Goal: Task Accomplishment & Management: Complete application form

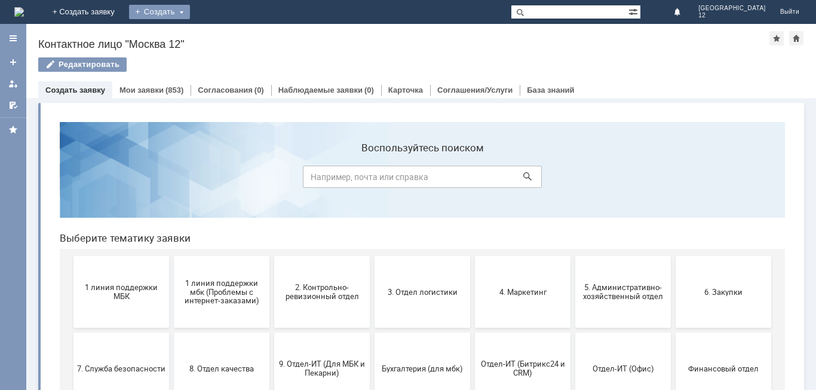
click at [190, 6] on div "Создать" at bounding box center [159, 12] width 61 height 14
click at [222, 36] on link "Заявка" at bounding box center [176, 36] width 91 height 14
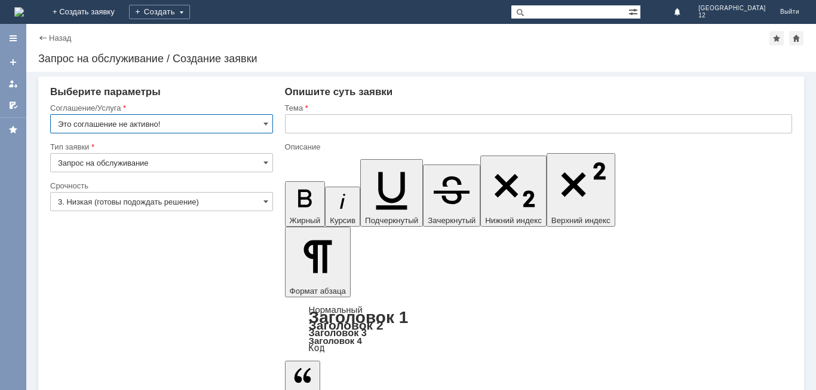
click at [270, 121] on input "Это соглашение не активно!" at bounding box center [161, 123] width 223 height 19
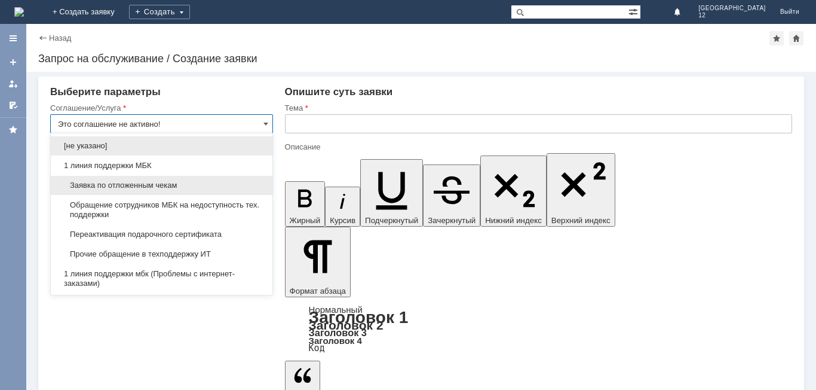
click at [194, 183] on span "Заявка по отложенным чекам" at bounding box center [161, 186] width 207 height 10
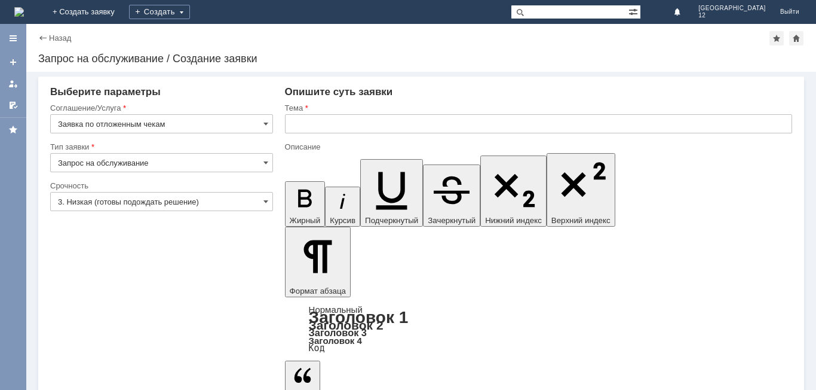
type input "Заявка по отложенным чекам"
click at [264, 201] on span at bounding box center [266, 202] width 5 height 10
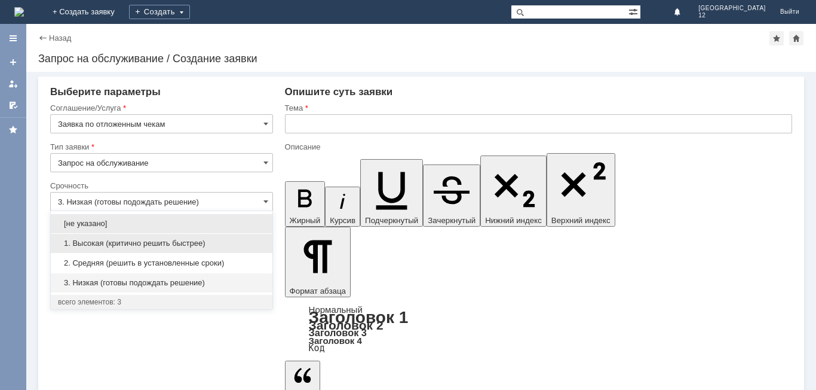
click at [186, 243] on span "1. Высокая (критично решить быстрее)" at bounding box center [161, 243] width 207 height 10
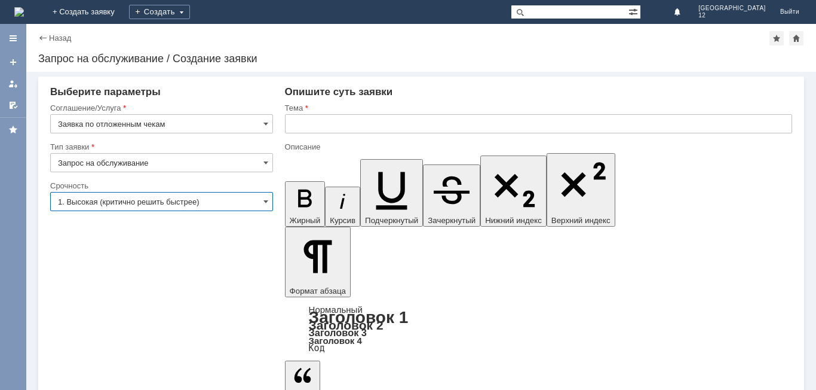
type input "1. Высокая (критично решить быстрее)"
click at [304, 124] on input "text" at bounding box center [538, 123] width 507 height 19
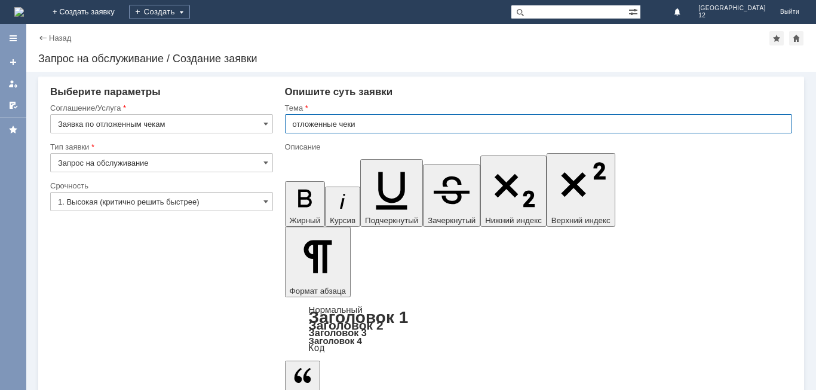
type input "отложенные чеки"
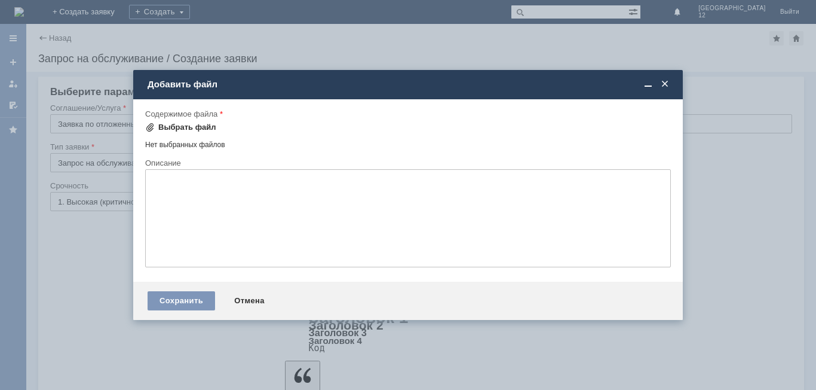
click at [158, 129] on div "Выбрать файл" at bounding box center [180, 128] width 71 height 10
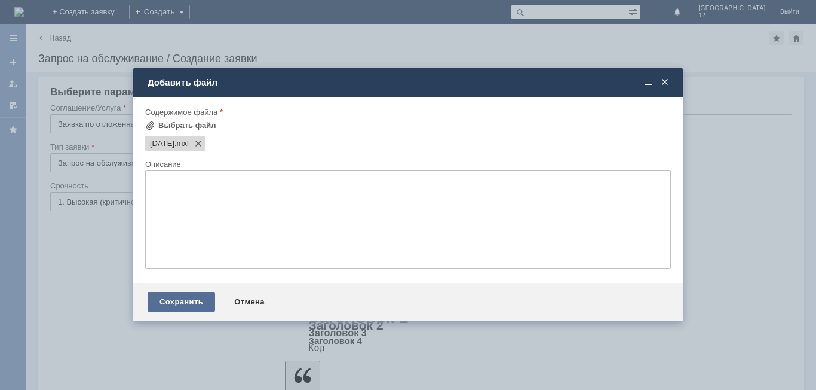
click at [189, 295] on div "Сохранить" at bounding box center [182, 301] width 68 height 19
